Goal: Task Accomplishment & Management: Manage account settings

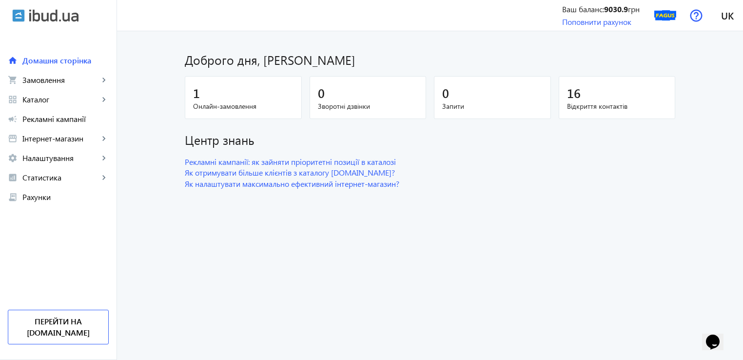
click at [217, 86] on div "1" at bounding box center [243, 92] width 100 height 17
click at [189, 94] on mat-card "1 Онлайн-замовлення" at bounding box center [243, 97] width 117 height 43
click at [198, 107] on span "Онлайн-замовлення" at bounding box center [243, 106] width 100 height 10
click at [46, 79] on span "Замовлення" at bounding box center [60, 80] width 77 height 10
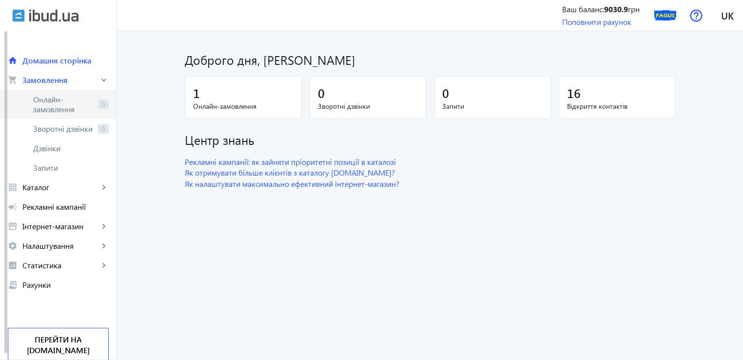
click at [71, 102] on span "Онлайн-замовлення" at bounding box center [63, 104] width 61 height 19
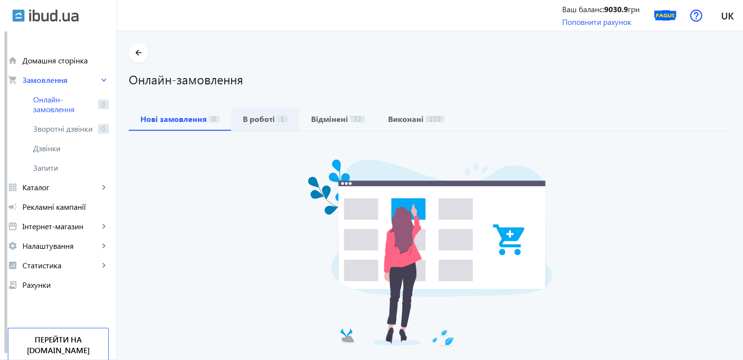
click at [252, 117] on b "В роботі" at bounding box center [259, 119] width 32 height 8
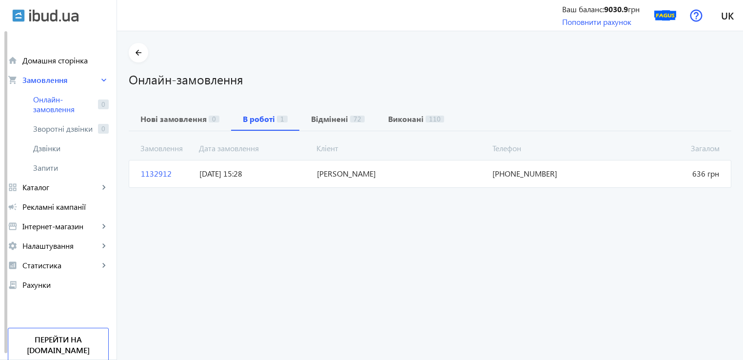
click at [141, 174] on span "1132912" at bounding box center [166, 173] width 58 height 11
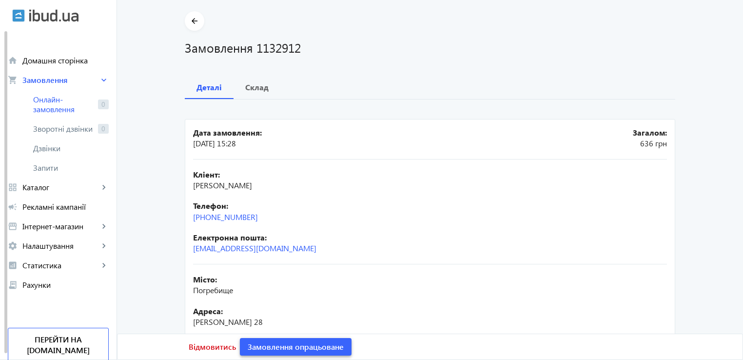
scroll to position [49, 0]
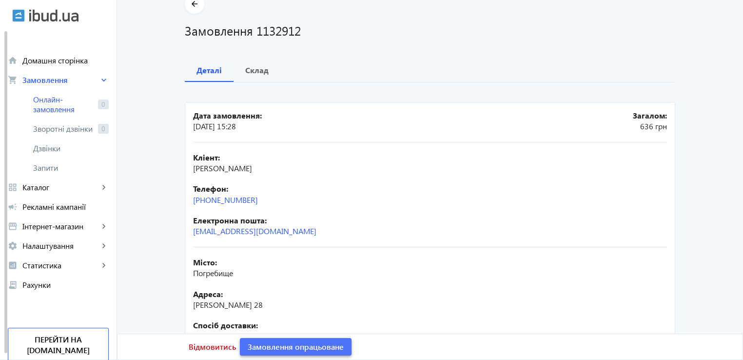
click at [307, 345] on span "Замовлення опрацьоване" at bounding box center [296, 346] width 96 height 11
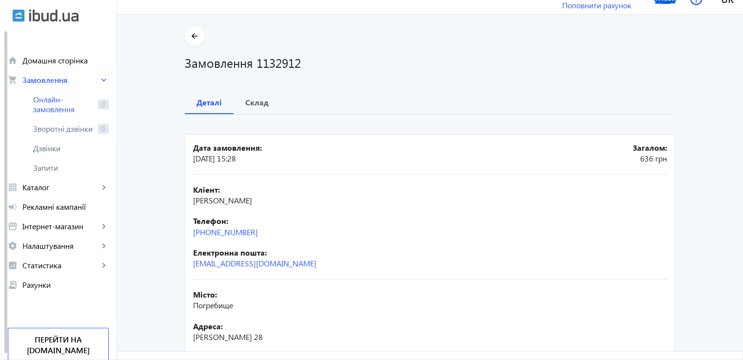
scroll to position [0, 0]
